Goal: Task Accomplishment & Management: Manage account settings

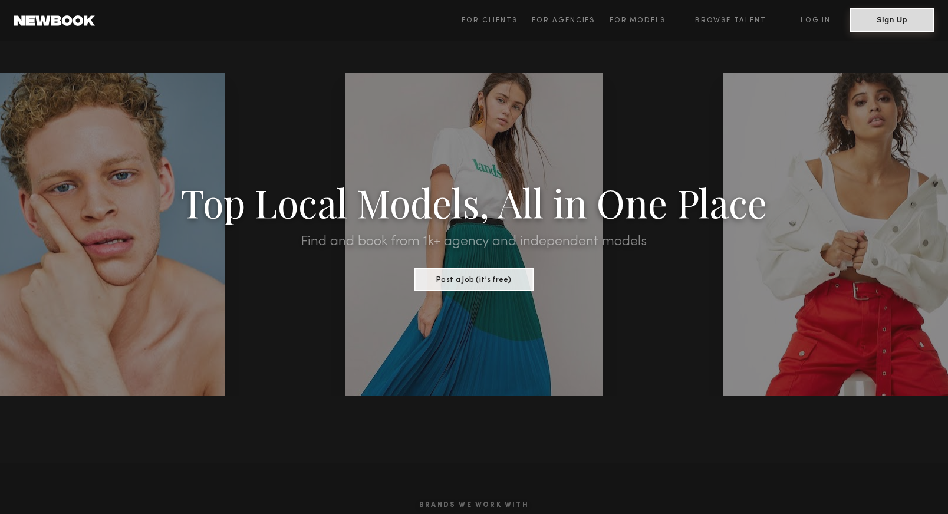
click at [879, 21] on button "Sign Up" at bounding box center [892, 20] width 84 height 24
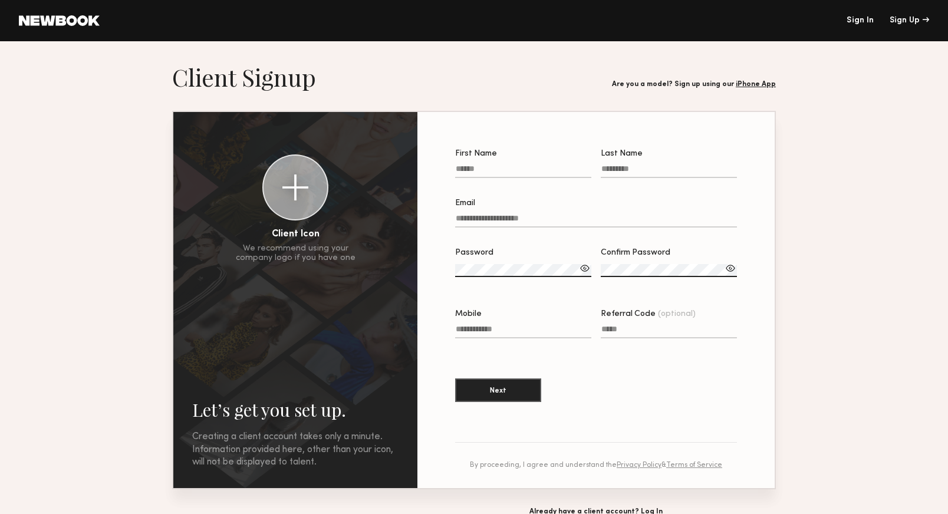
click at [852, 19] on link "Sign In" at bounding box center [860, 21] width 27 height 8
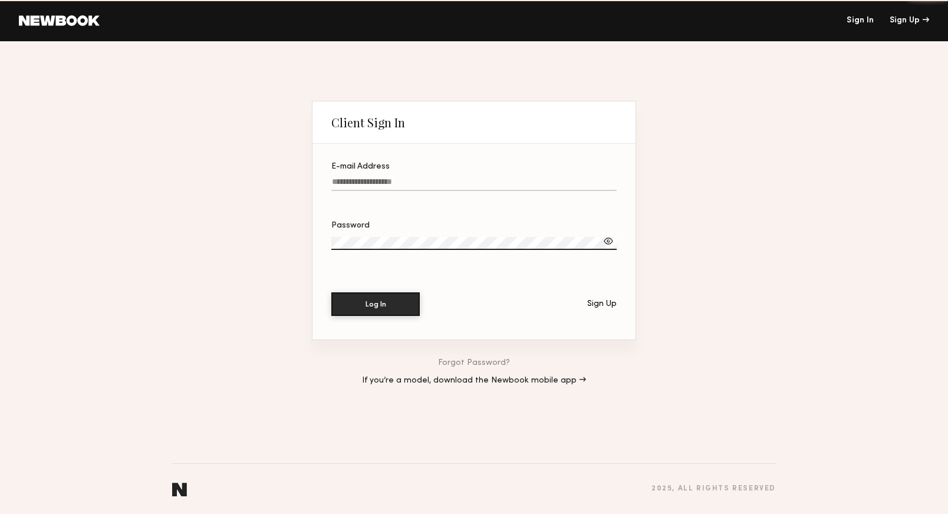
type input "**********"
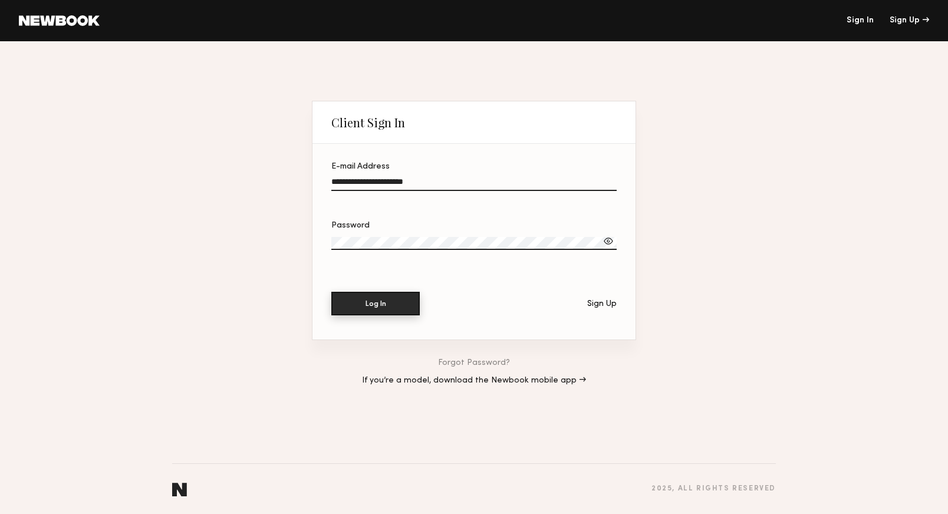
click at [370, 297] on button "Log In" at bounding box center [375, 304] width 88 height 24
click at [383, 303] on button "Log In" at bounding box center [375, 304] width 88 height 24
click at [609, 241] on div at bounding box center [609, 241] width 12 height 12
